Goal: Task Accomplishment & Management: Complete application form

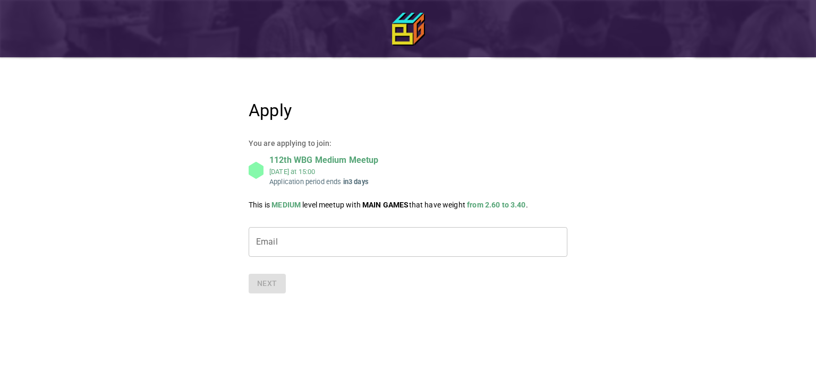
click at [337, 237] on input "Email" at bounding box center [408, 242] width 319 height 30
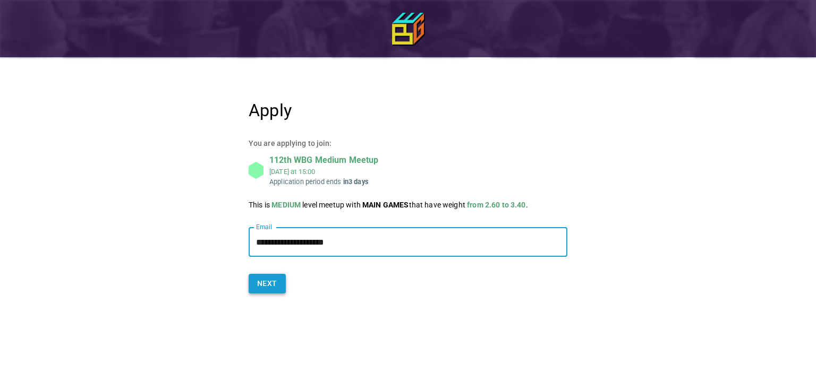
type input "**********"
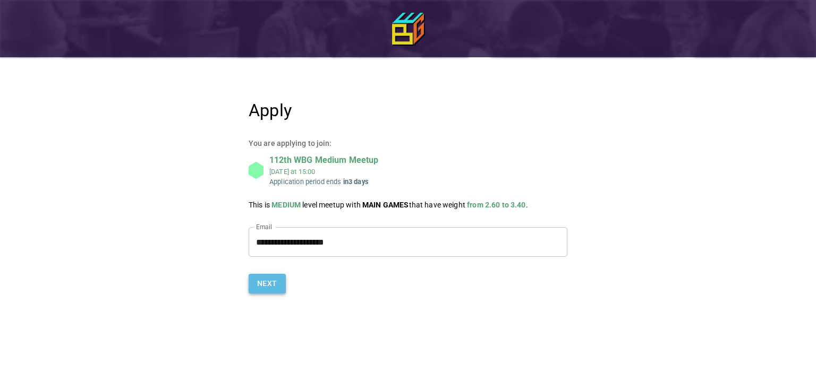
click at [266, 280] on button "Next" at bounding box center [267, 284] width 37 height 20
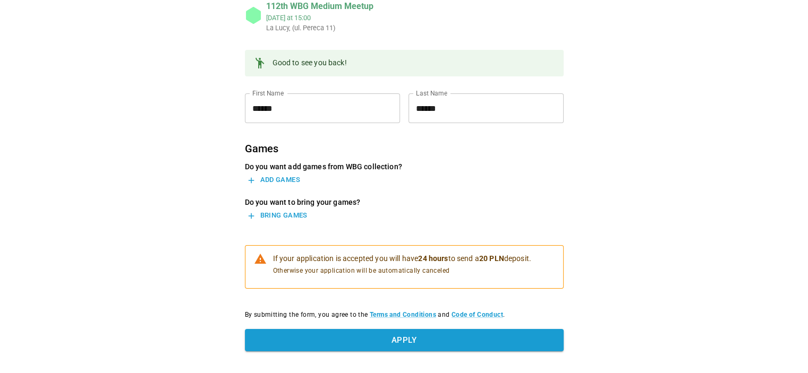
scroll to position [159, 0]
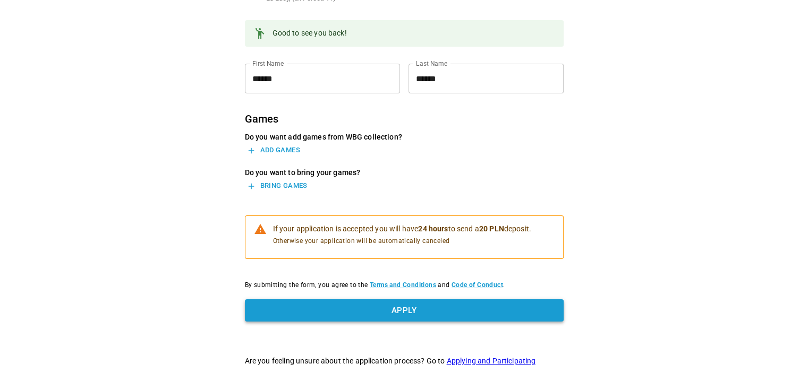
click at [352, 305] on button "Apply" at bounding box center [404, 311] width 319 height 22
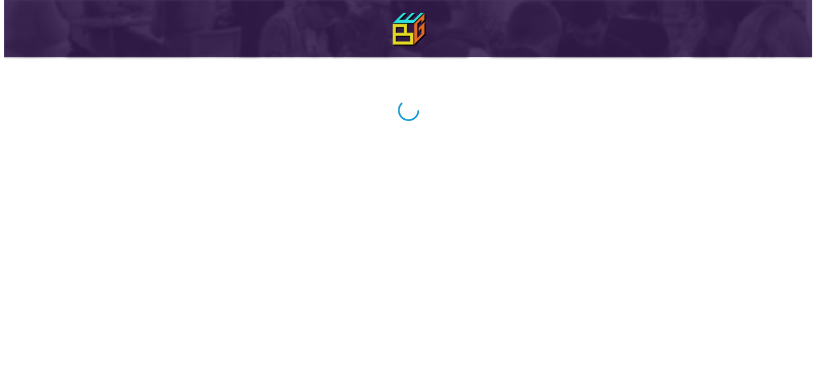
scroll to position [0, 0]
